Goal: Check status: Check status

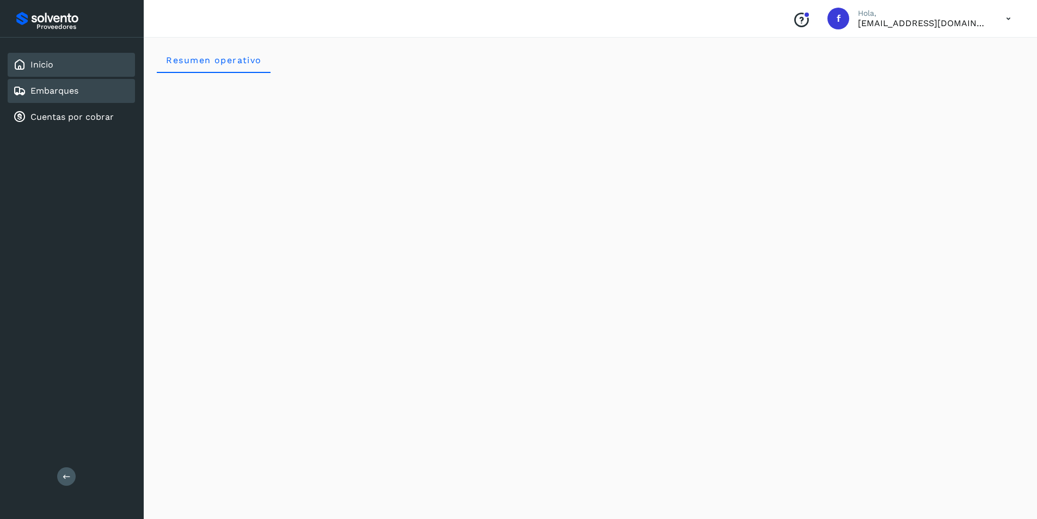
click at [78, 94] on link "Embarques" at bounding box center [54, 90] width 48 height 10
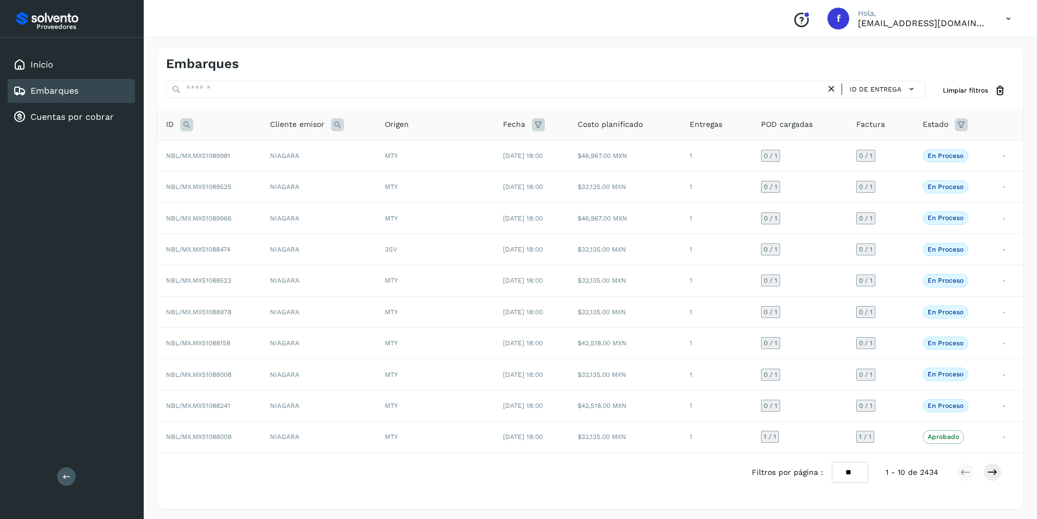
click at [961, 124] on icon at bounding box center [961, 124] width 13 height 13
click at [886, 153] on input "text" at bounding box center [886, 151] width 118 height 17
click at [871, 232] on div "Rechazado" at bounding box center [902, 237] width 108 height 12
type input "**********"
click at [959, 143] on div at bounding box center [518, 259] width 1037 height 519
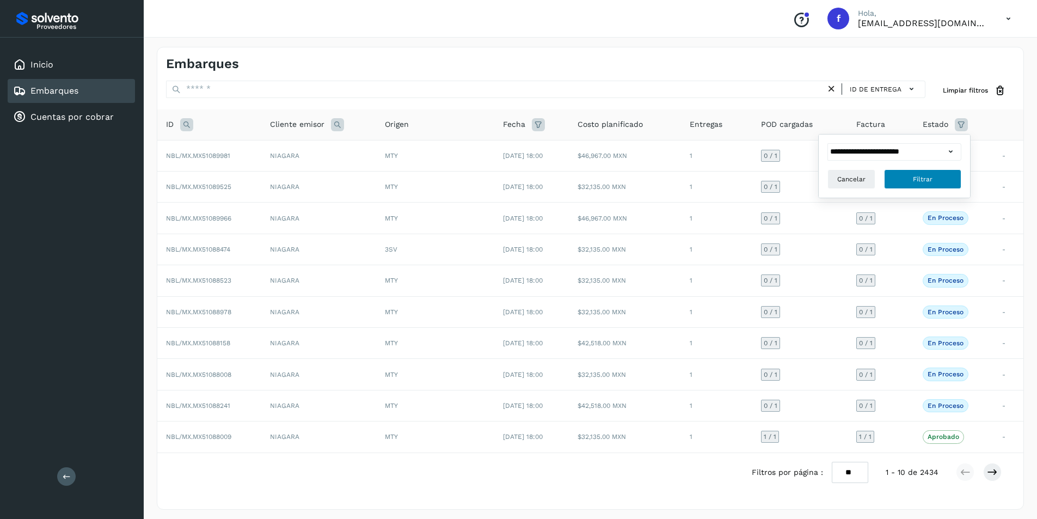
click at [950, 178] on button "Filtrar" at bounding box center [922, 179] width 77 height 20
